Goal: Find specific page/section: Find specific page/section

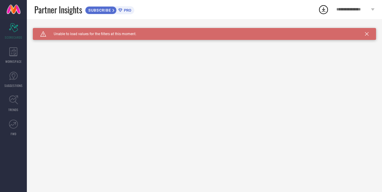
click at [364, 33] on div "Caution Created with Sketch. Unable to load values for the filters at this mome…" at bounding box center [204, 34] width 343 height 12
click at [366, 35] on icon at bounding box center [367, 34] width 4 height 4
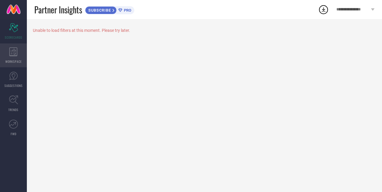
click at [10, 49] on icon at bounding box center [13, 51] width 8 height 9
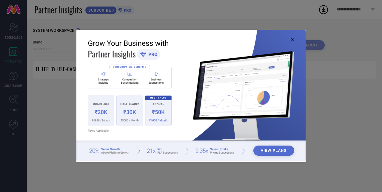
click at [15, 31] on div "View Plans" at bounding box center [191, 96] width 382 height 192
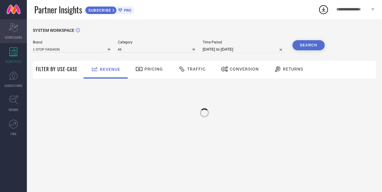
type input "1 STOP FASHION"
type input "All"
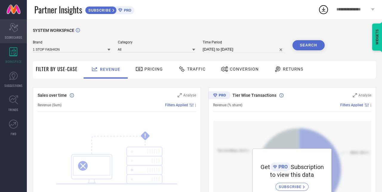
click at [12, 35] on span "SCORECARDS" at bounding box center [14, 37] width 18 height 4
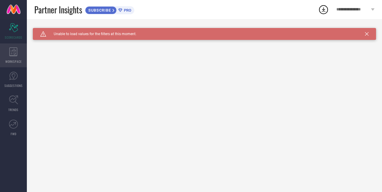
click at [13, 49] on icon at bounding box center [13, 51] width 8 height 9
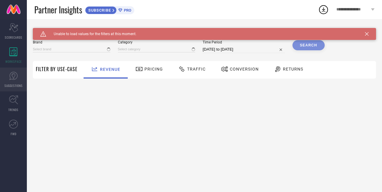
type input "1 STOP FASHION"
type input "All"
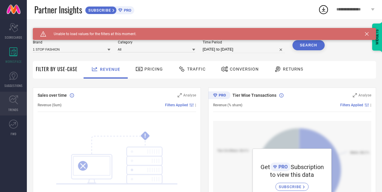
click at [15, 93] on link "TRENDS" at bounding box center [13, 104] width 27 height 24
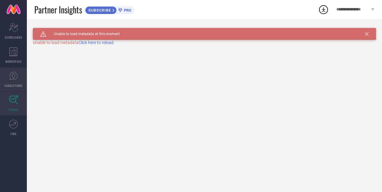
click at [15, 83] on span "SUGGESTIONS" at bounding box center [13, 85] width 18 height 4
